Goal: Obtain resource: Obtain resource

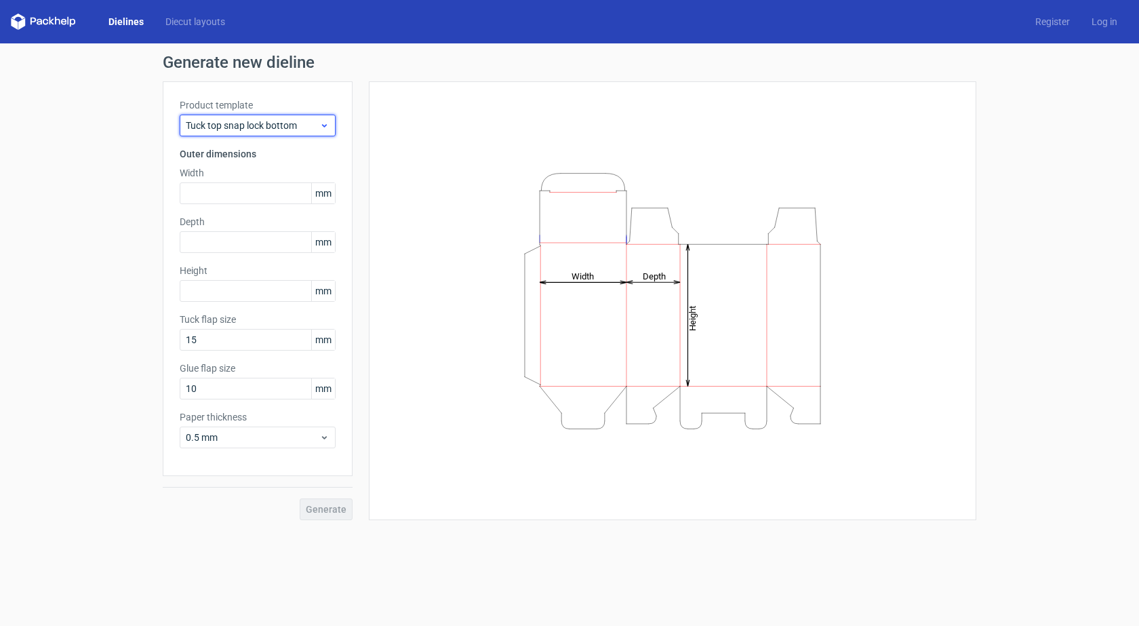
click at [249, 124] on span "Tuck top snap lock bottom" at bounding box center [253, 126] width 134 height 14
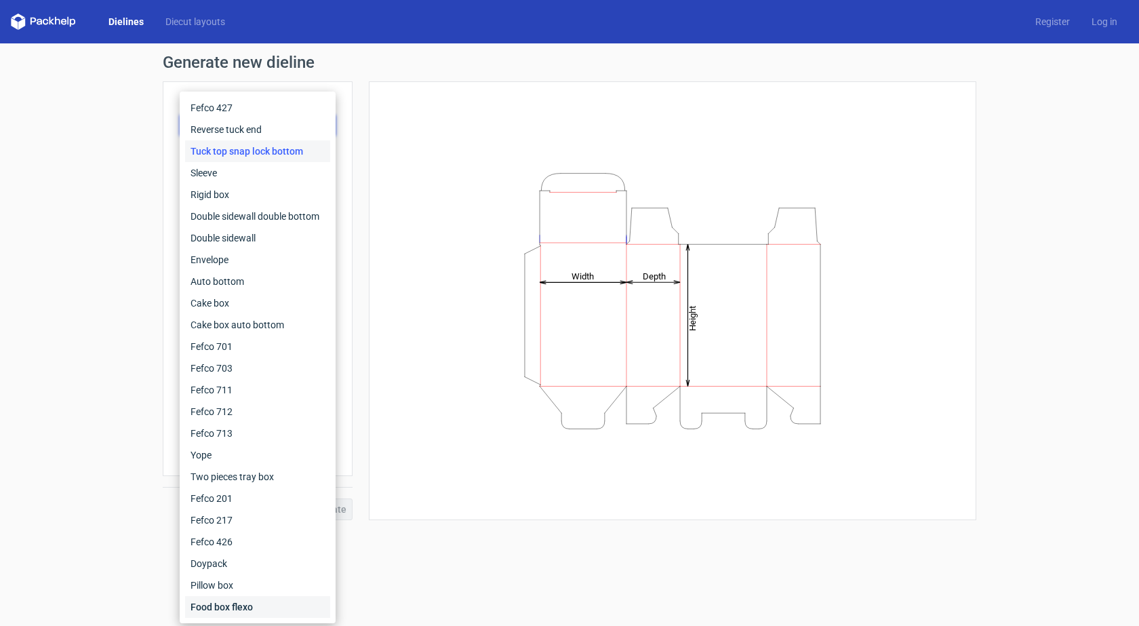
click at [224, 604] on div "Food box flexo" at bounding box center [257, 607] width 145 height 22
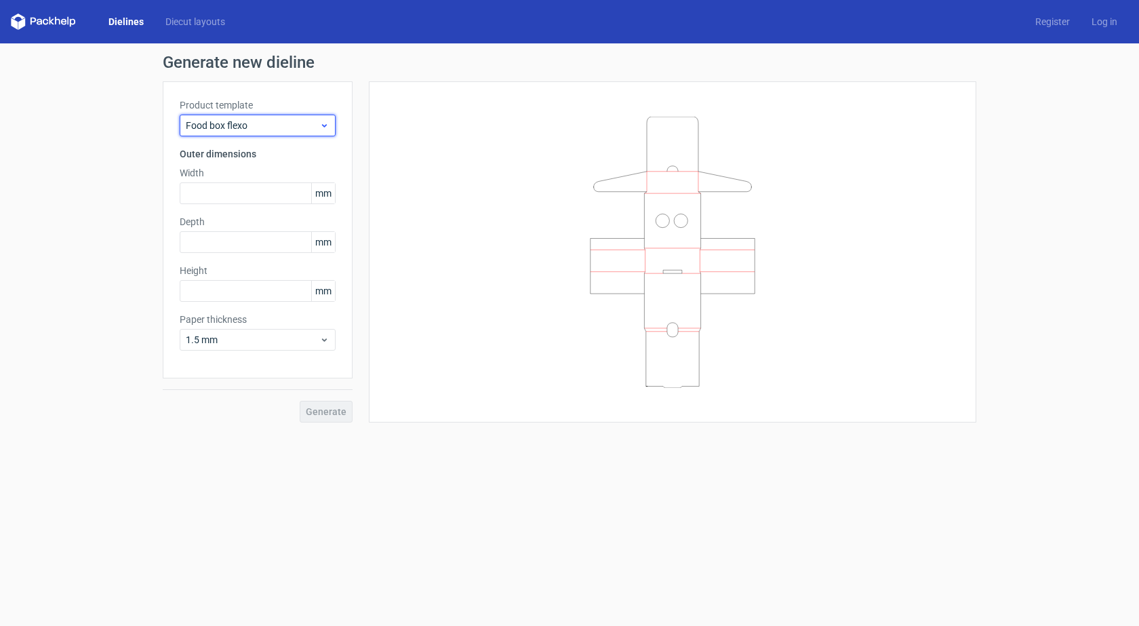
click at [257, 115] on div "Food box flexo" at bounding box center [258, 126] width 156 height 22
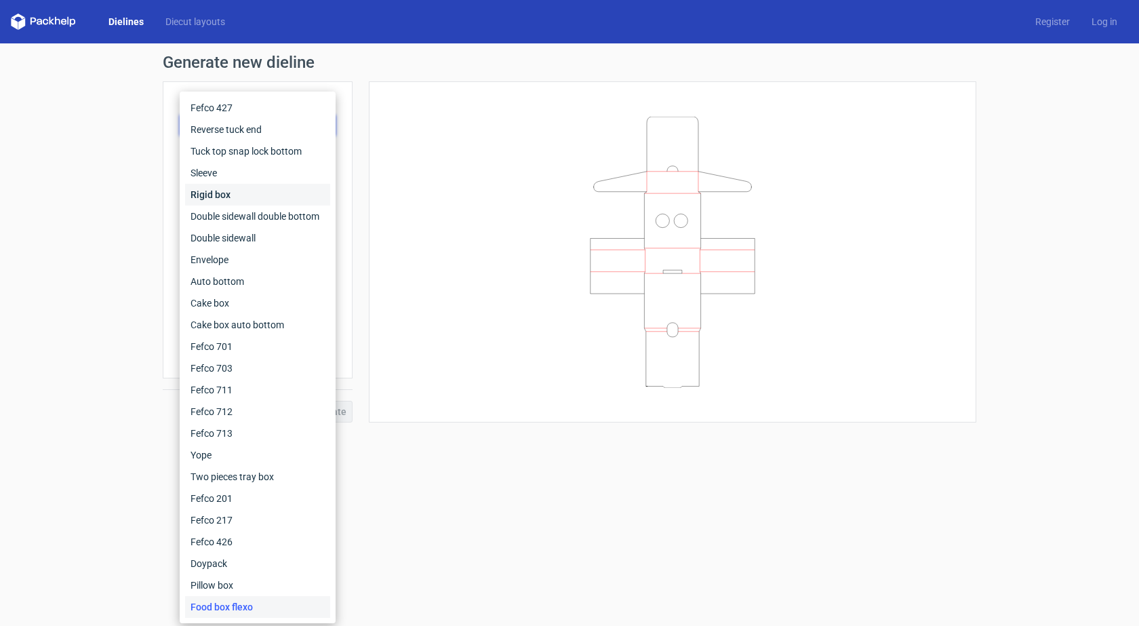
click at [243, 191] on div "Rigid box" at bounding box center [257, 195] width 145 height 22
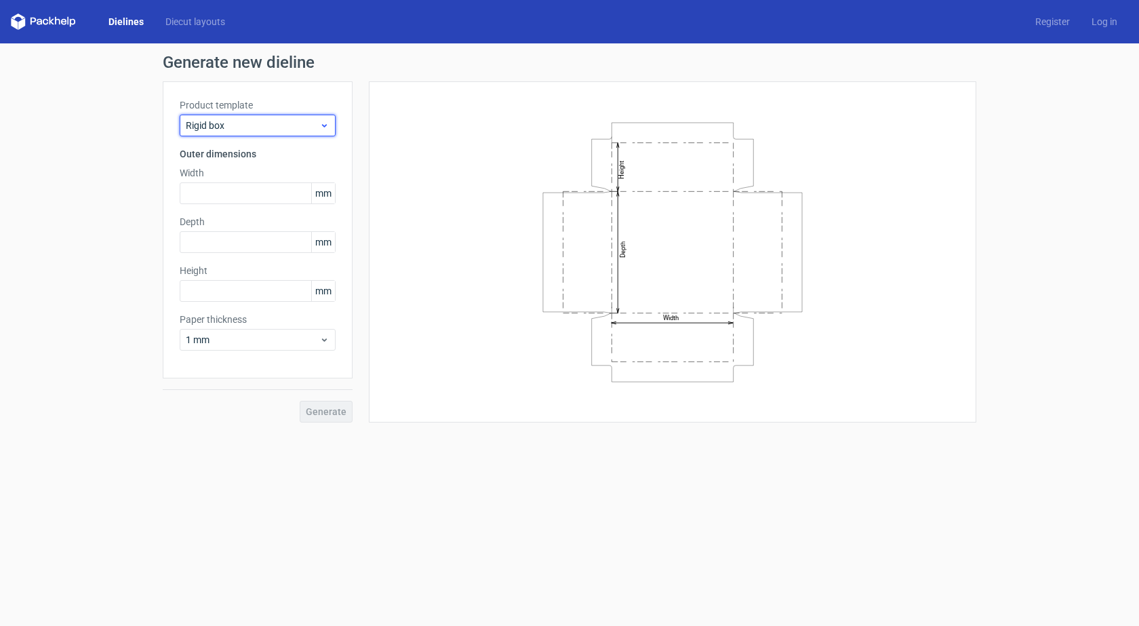
click at [256, 122] on span "Rigid box" at bounding box center [253, 126] width 134 height 14
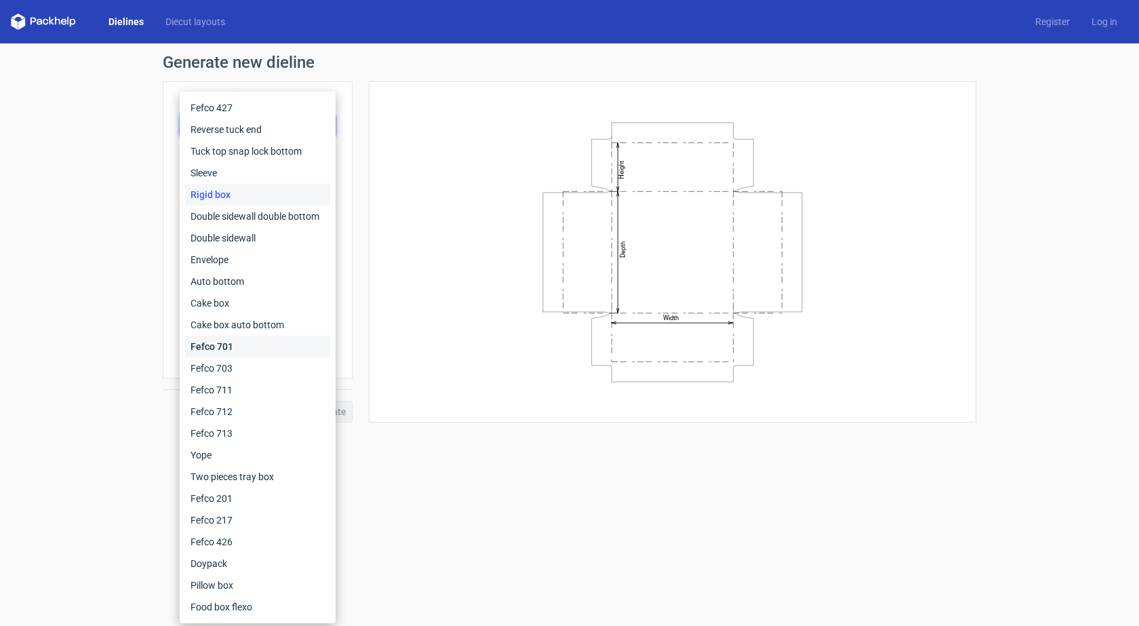
click at [222, 354] on div "Fefco 701" at bounding box center [257, 347] width 145 height 22
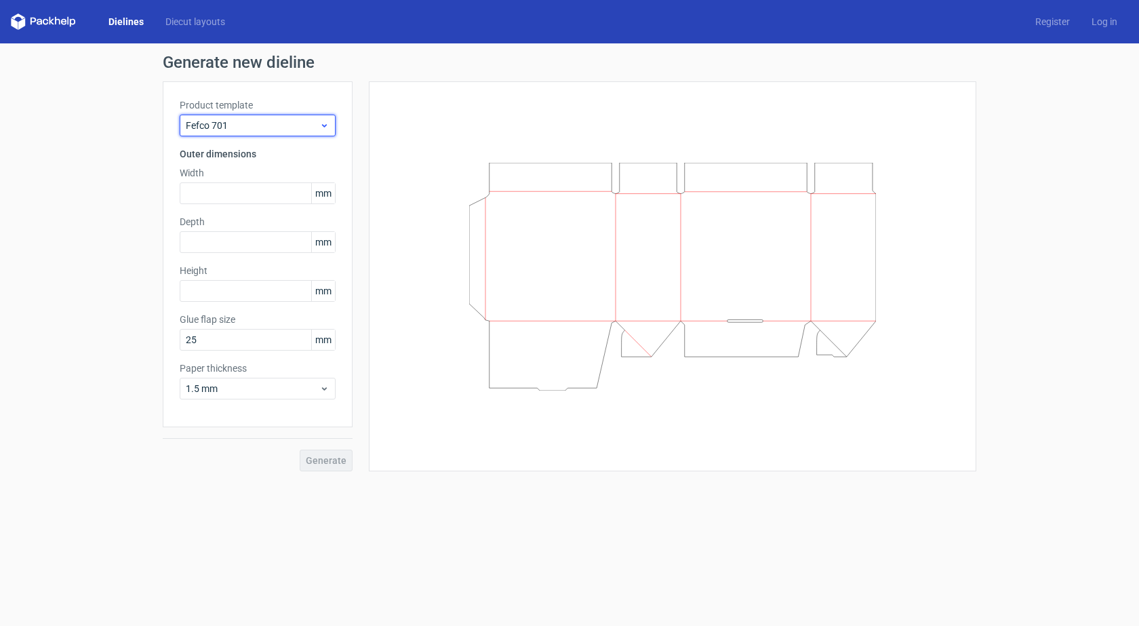
click at [232, 119] on span "Fefco 701" at bounding box center [253, 126] width 134 height 14
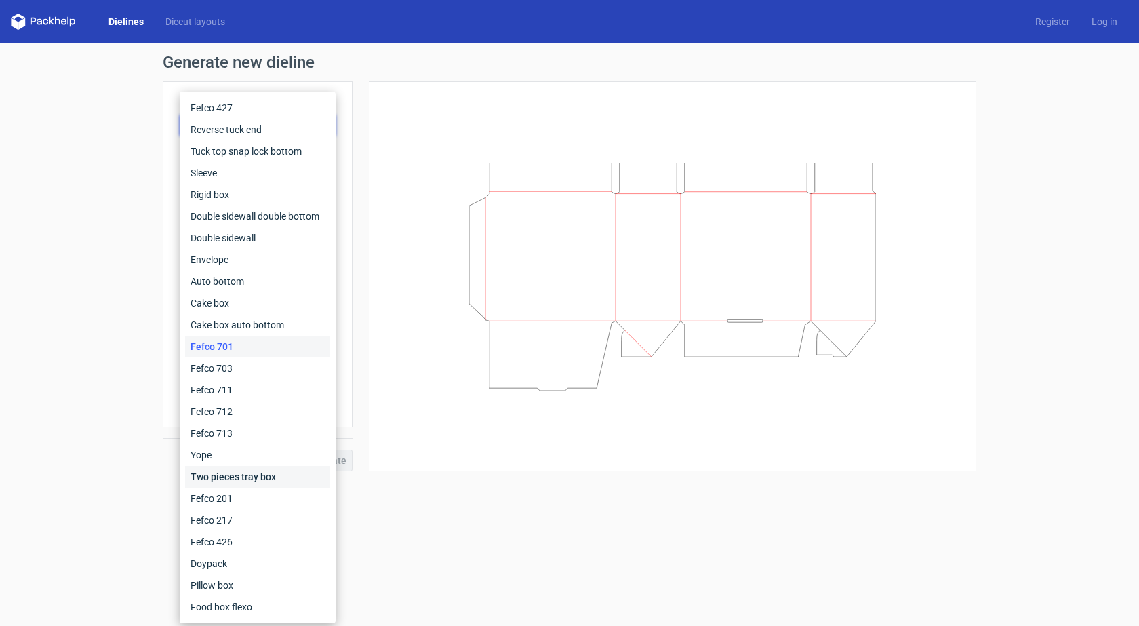
click at [211, 472] on div "Two pieces tray box" at bounding box center [257, 477] width 145 height 22
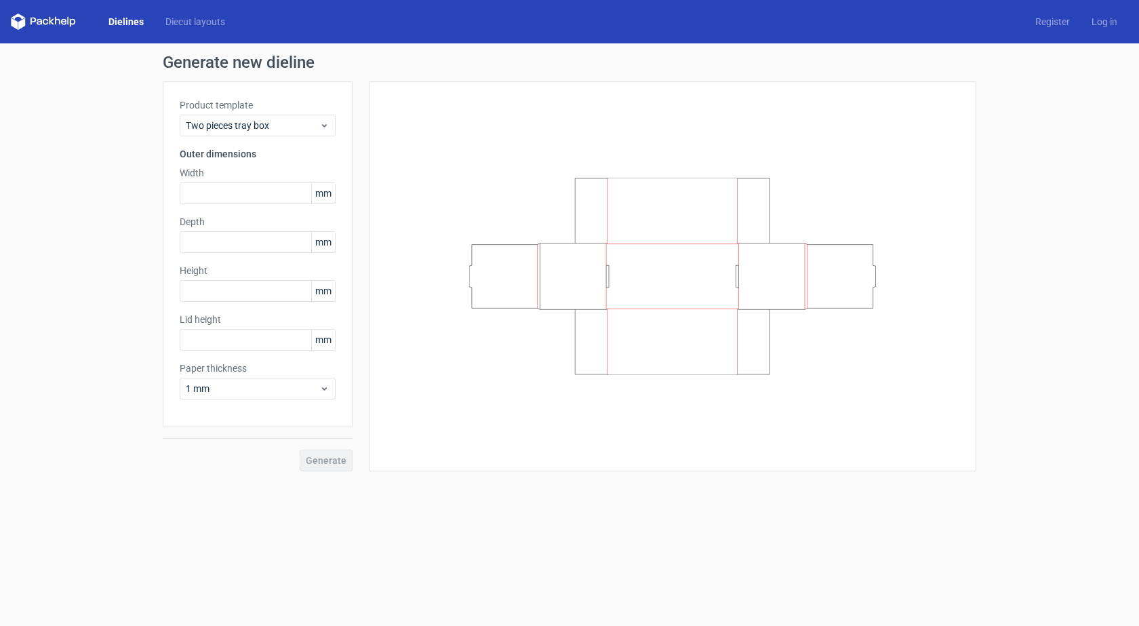
click at [228, 113] on div "Product template Two pieces tray box" at bounding box center [258, 117] width 156 height 38
click at [228, 124] on span "Two pieces tray box" at bounding box center [253, 126] width 134 height 14
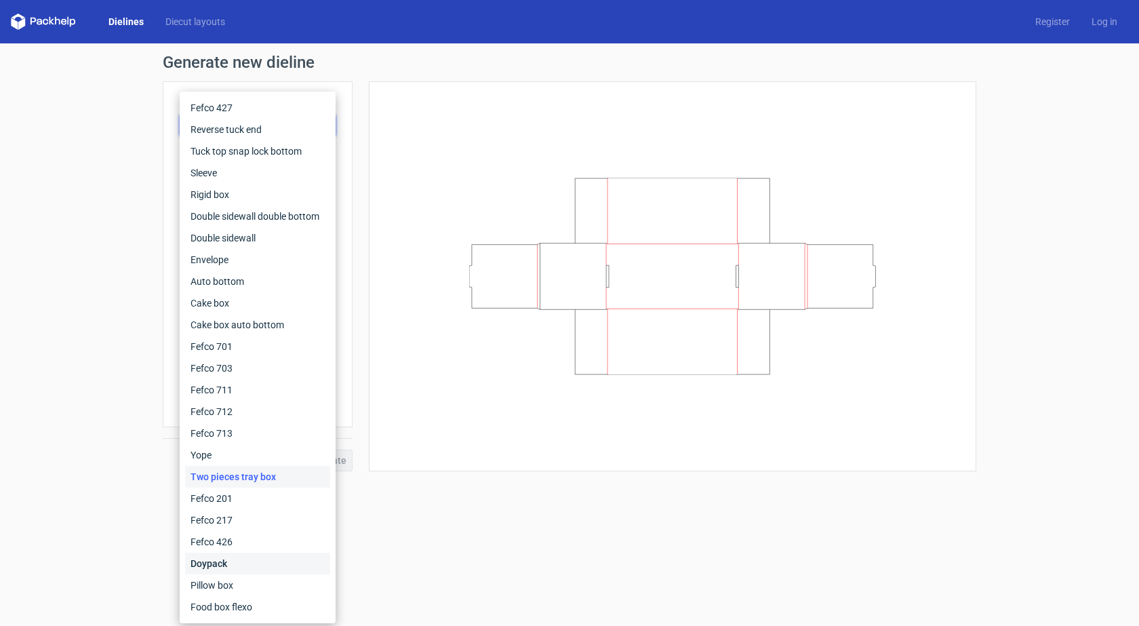
click at [217, 556] on div "Doypack" at bounding box center [257, 563] width 145 height 22
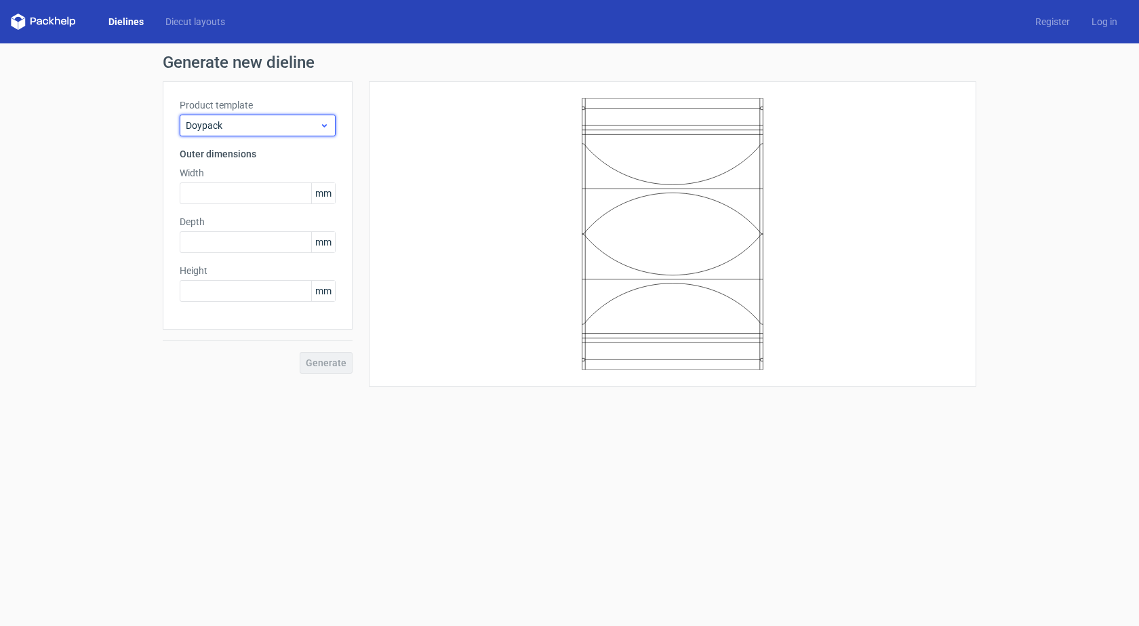
click at [247, 129] on span "Doypack" at bounding box center [253, 126] width 134 height 14
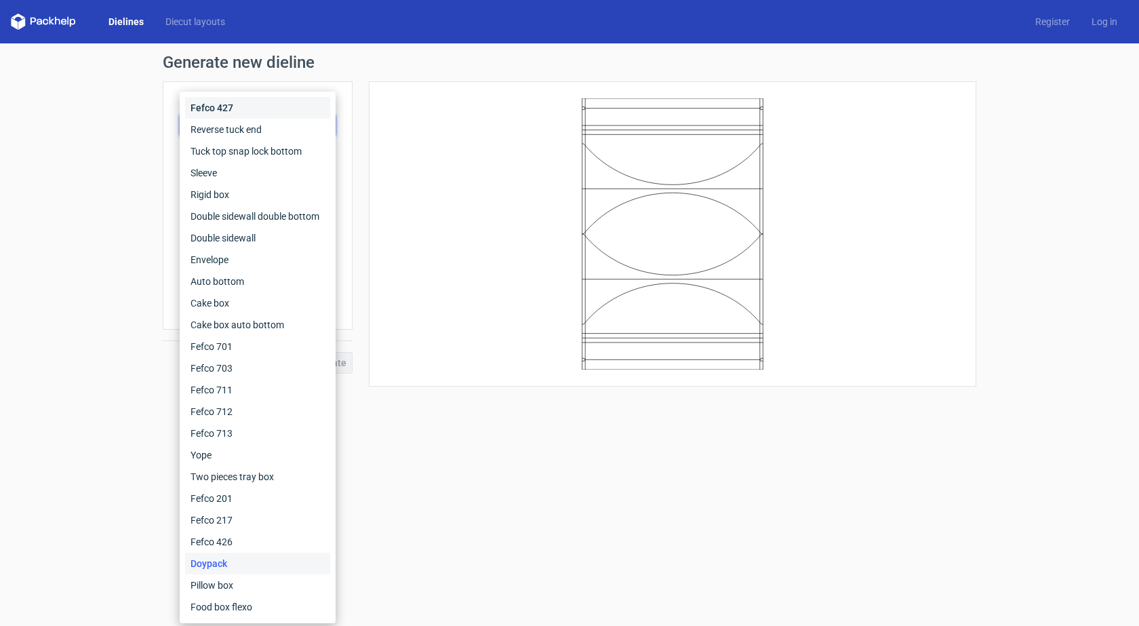
click at [249, 100] on div "Fefco 427" at bounding box center [257, 108] width 145 height 22
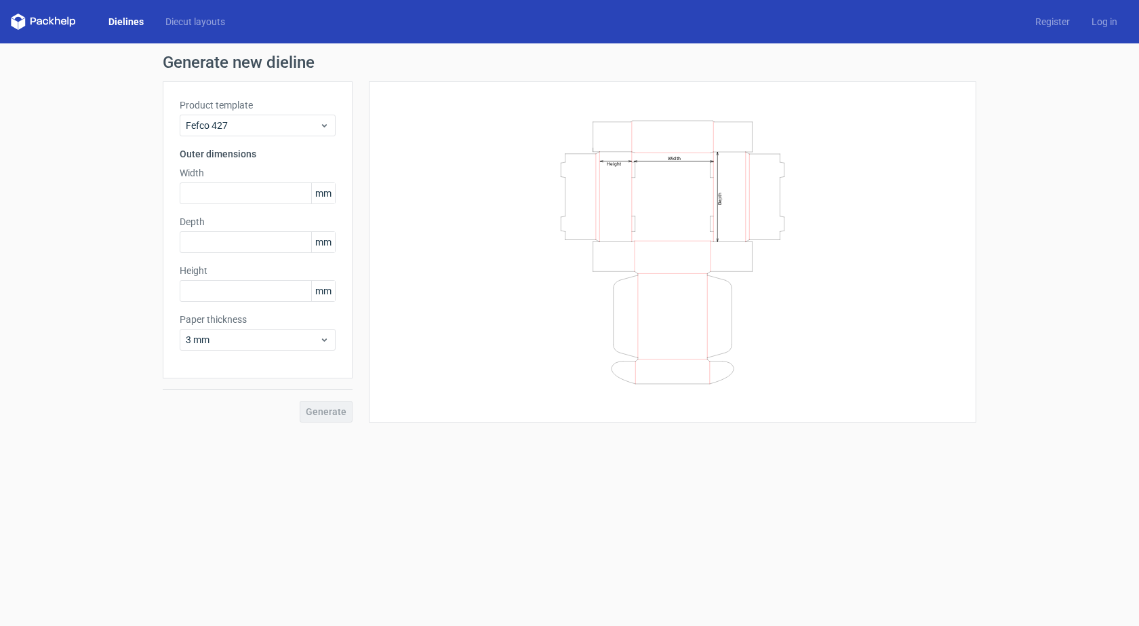
click at [216, 210] on div "Product template Fefco 427 Outer dimensions Width mm Depth mm Height mm Paper t…" at bounding box center [258, 229] width 190 height 297
click at [220, 205] on div "Product template Fefco 427 Outer dimensions Width mm Depth mm Height mm Paper t…" at bounding box center [258, 229] width 190 height 297
click at [226, 199] on input "text" at bounding box center [258, 193] width 156 height 22
type input "220"
click at [218, 244] on input "text" at bounding box center [258, 242] width 156 height 22
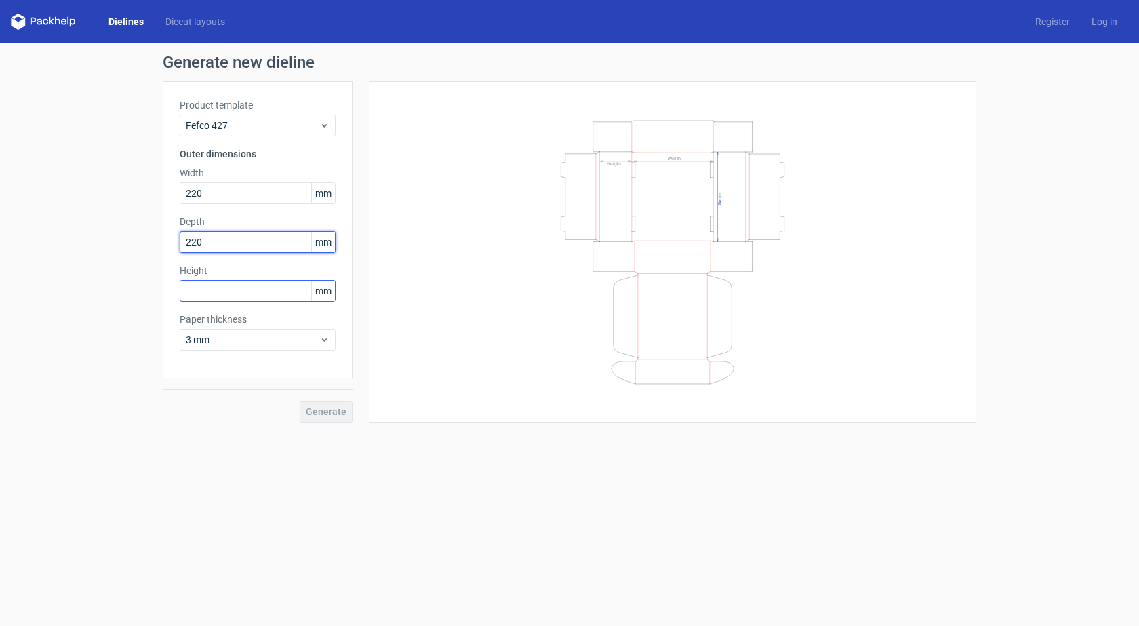
type input "220"
click at [218, 287] on input "text" at bounding box center [258, 291] width 156 height 22
type input "110"
click at [237, 447] on form "Generate new dieline Product template Fefco 427 Outer dimensions Width 220 mm D…" at bounding box center [569, 334] width 1139 height 582
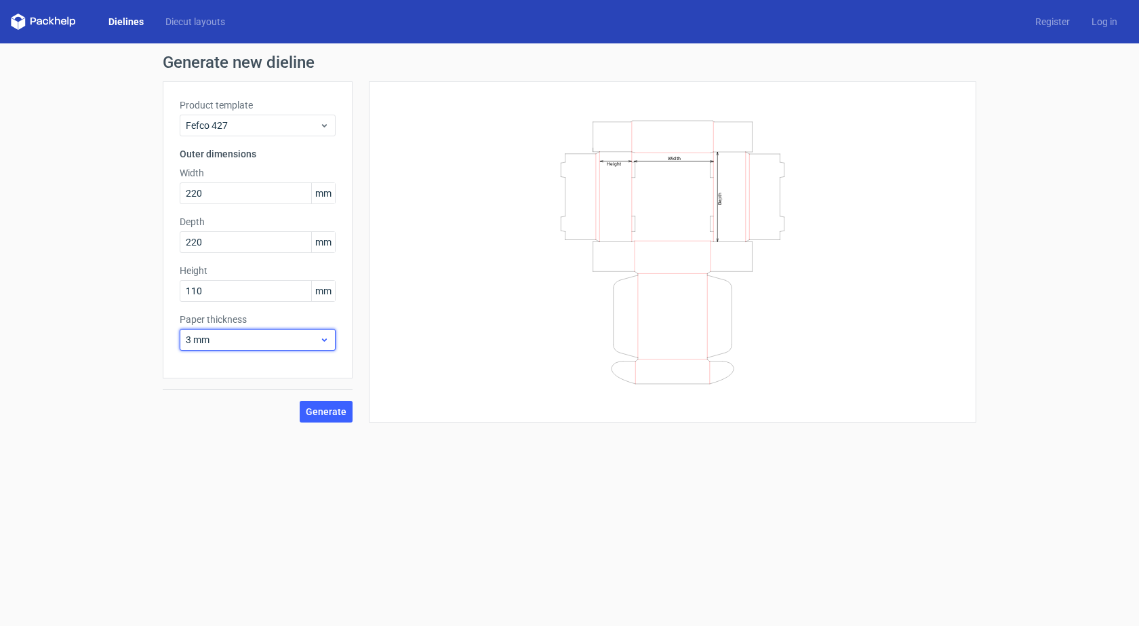
click at [211, 340] on span "3 mm" at bounding box center [253, 340] width 134 height 14
click at [214, 418] on div "1 mm" at bounding box center [257, 413] width 145 height 22
click at [201, 394] on div "Generate" at bounding box center [258, 400] width 190 height 44
click at [325, 403] on button "Generate" at bounding box center [326, 412] width 53 height 22
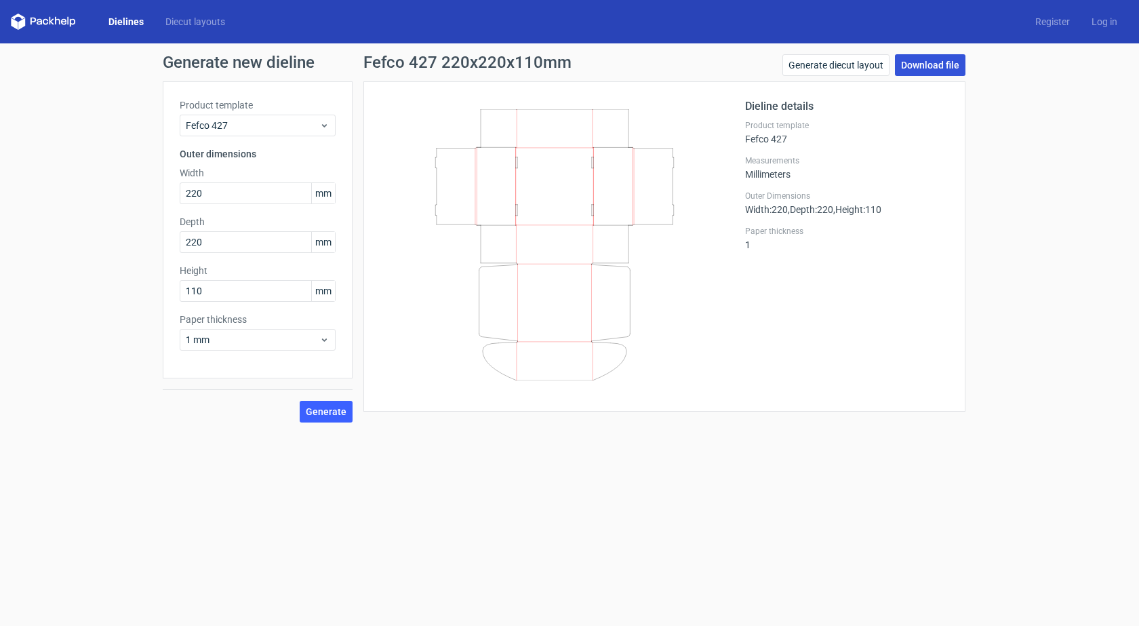
click at [924, 58] on link "Download file" at bounding box center [930, 65] width 70 height 22
click at [224, 20] on link "Diecut layouts" at bounding box center [195, 22] width 81 height 14
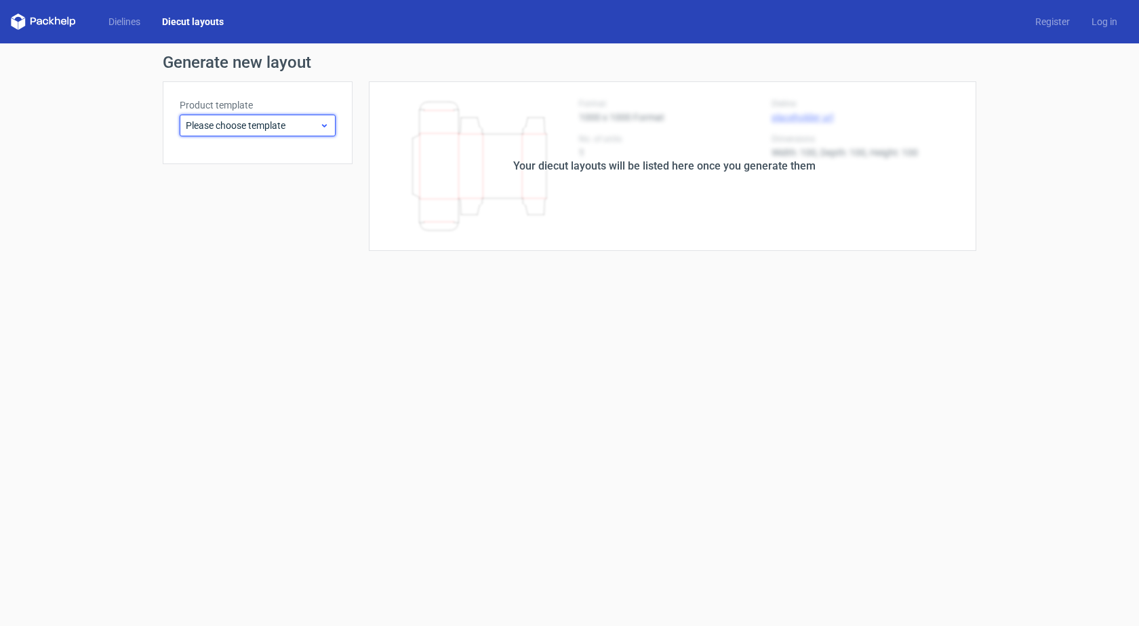
click at [253, 119] on span "Please choose template" at bounding box center [253, 126] width 134 height 14
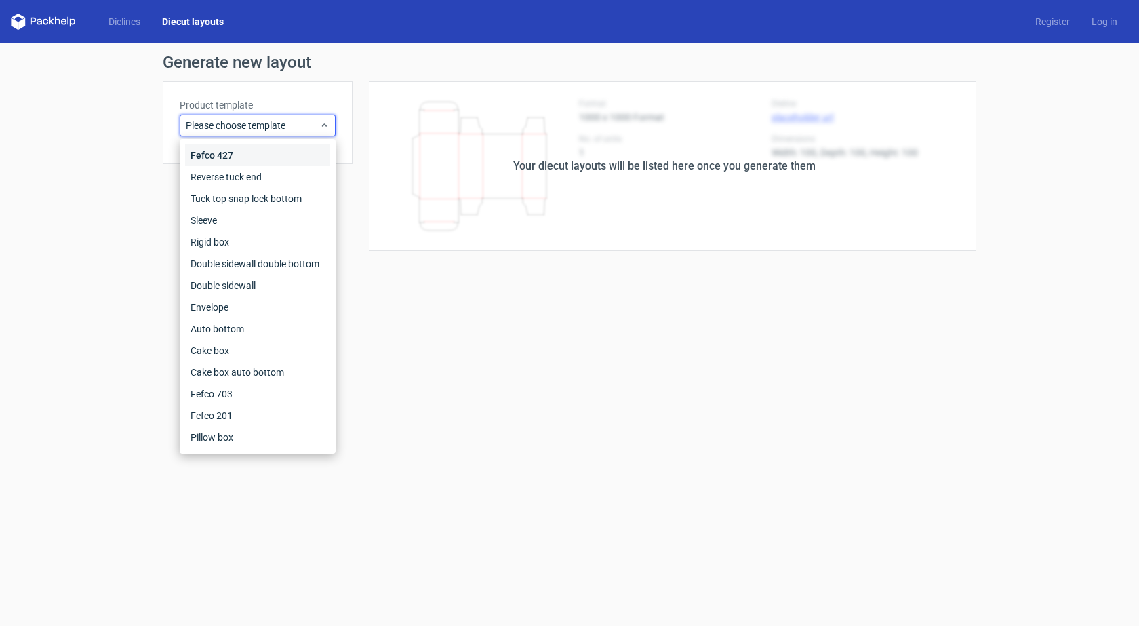
click at [248, 163] on div "Fefco 427" at bounding box center [257, 155] width 145 height 22
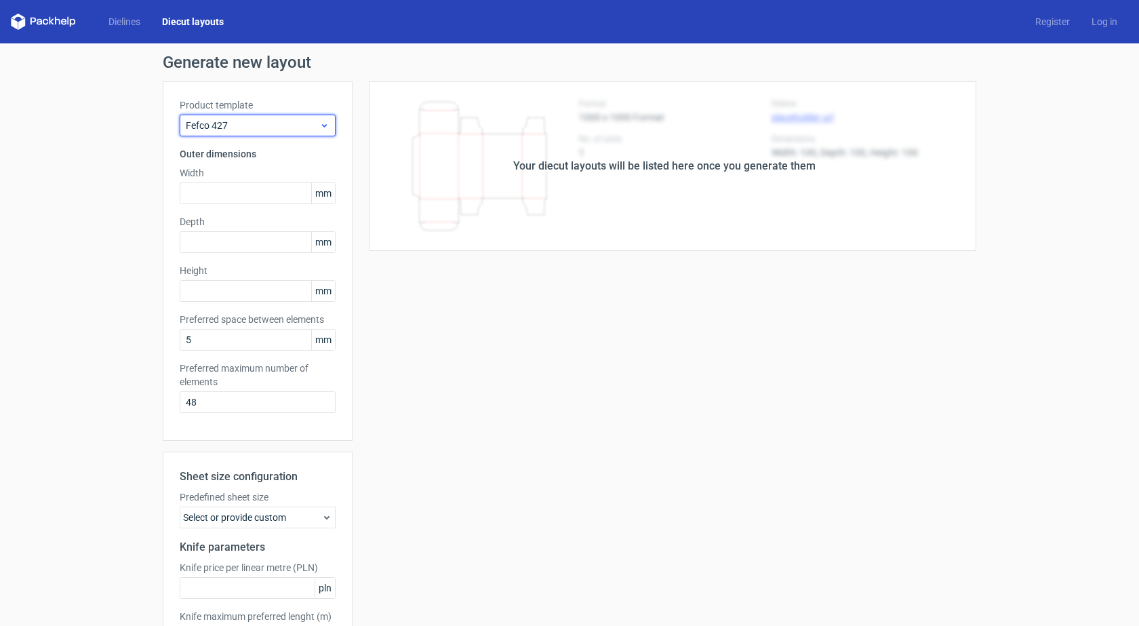
click at [259, 115] on div "Fefco 427" at bounding box center [258, 126] width 156 height 22
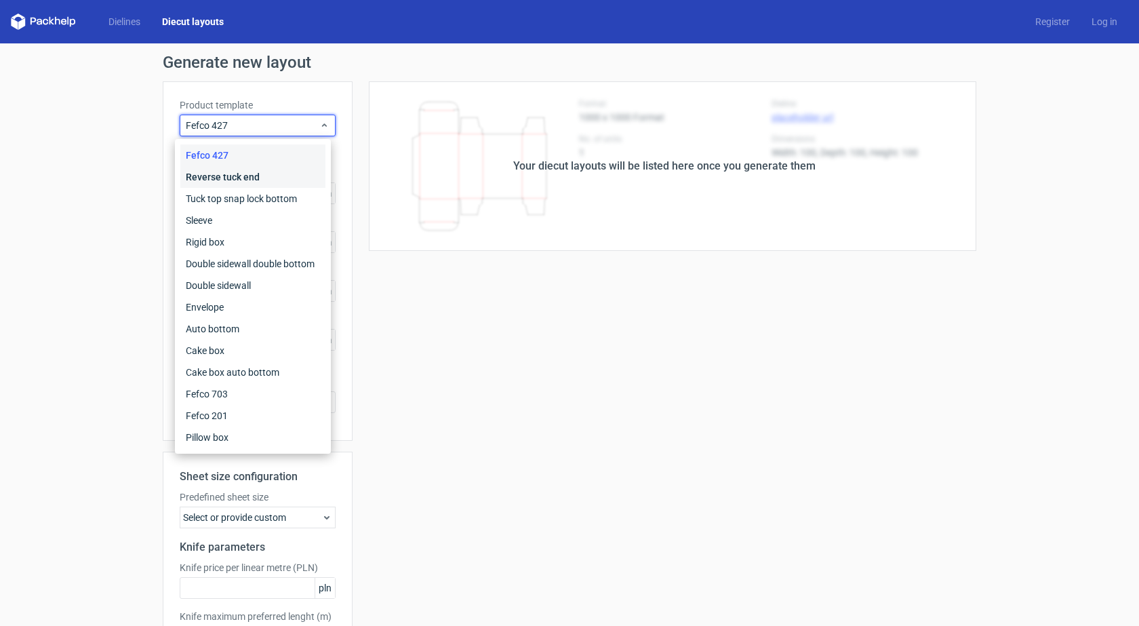
click at [250, 172] on div "Reverse tuck end" at bounding box center [252, 177] width 145 height 22
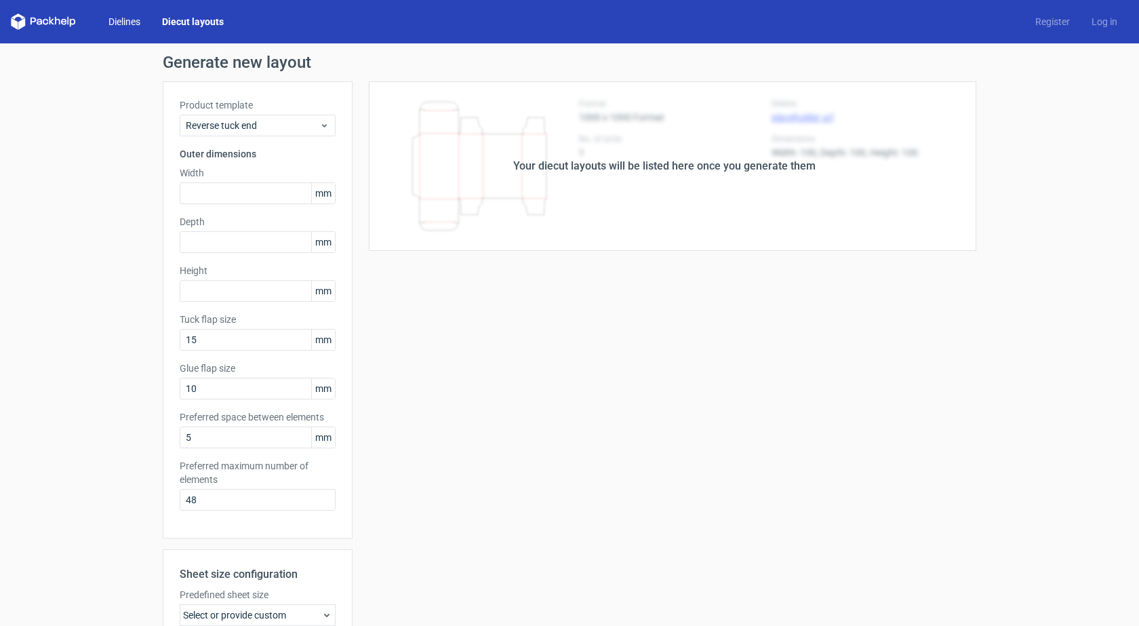
click at [114, 21] on link "Dielines" at bounding box center [125, 22] width 54 height 14
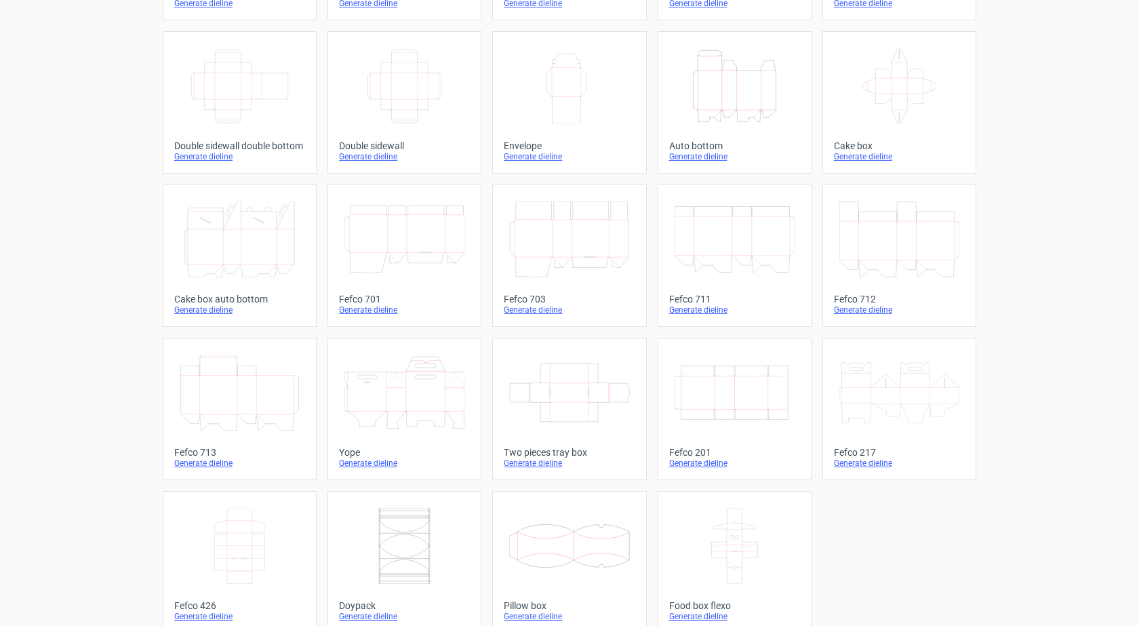
scroll to position [222, 0]
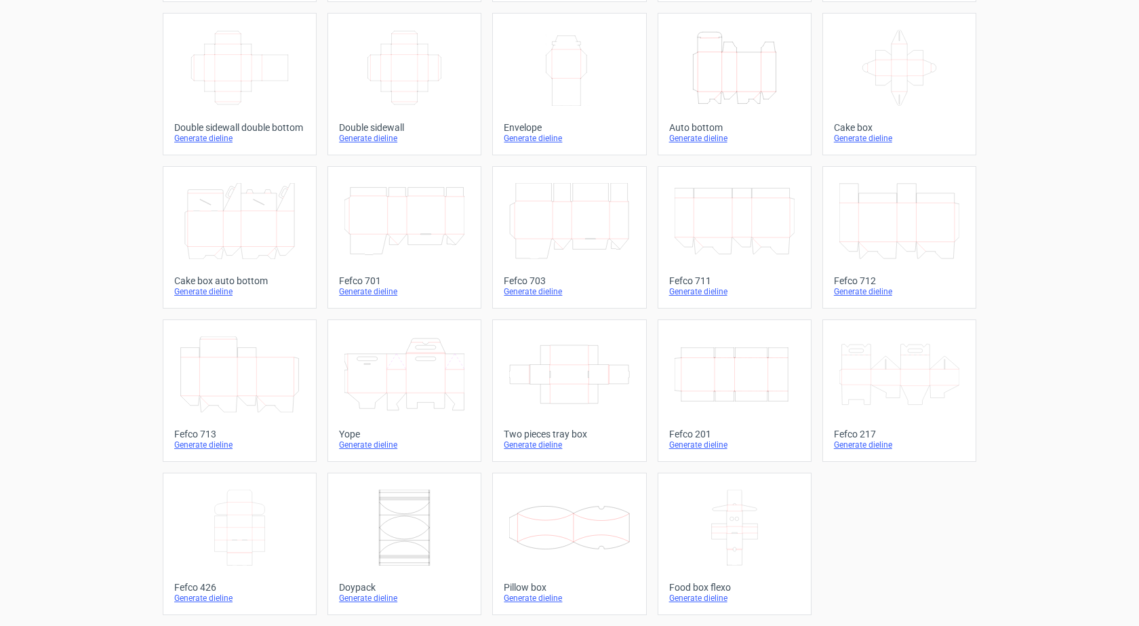
click at [567, 389] on icon at bounding box center [569, 374] width 120 height 76
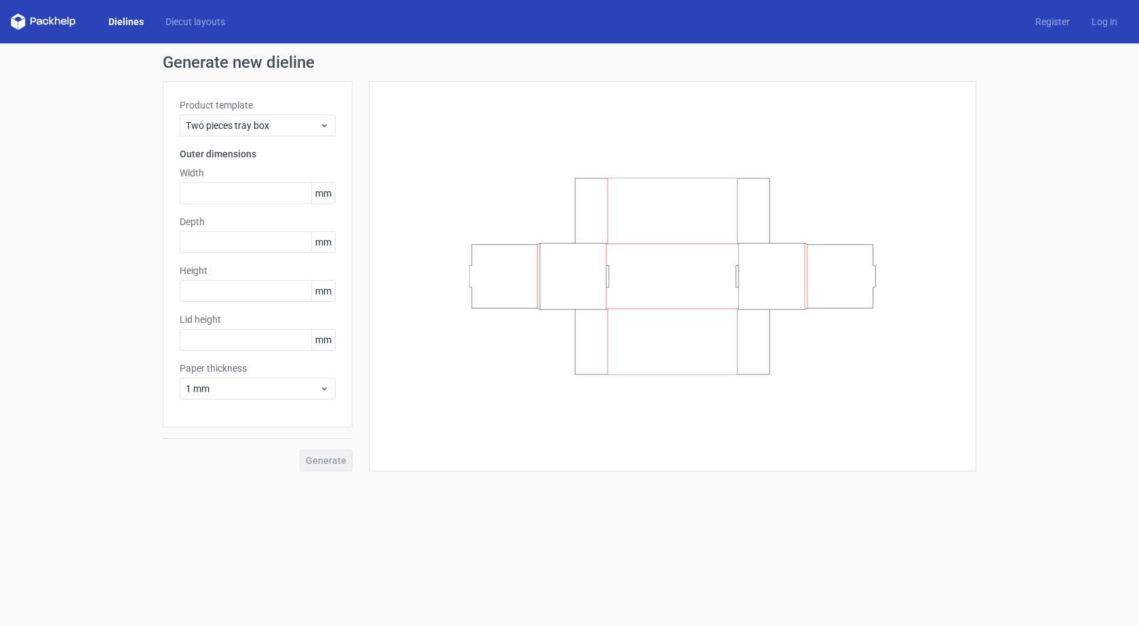
click at [43, 18] on icon at bounding box center [43, 22] width 65 height 16
click at [114, 18] on link "Dielines" at bounding box center [126, 22] width 57 height 14
